Goal: Browse casually

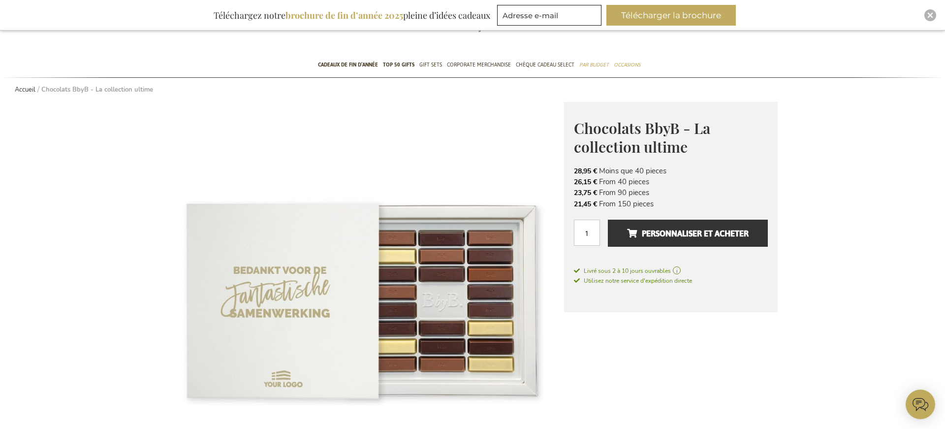
scroll to position [62, 0]
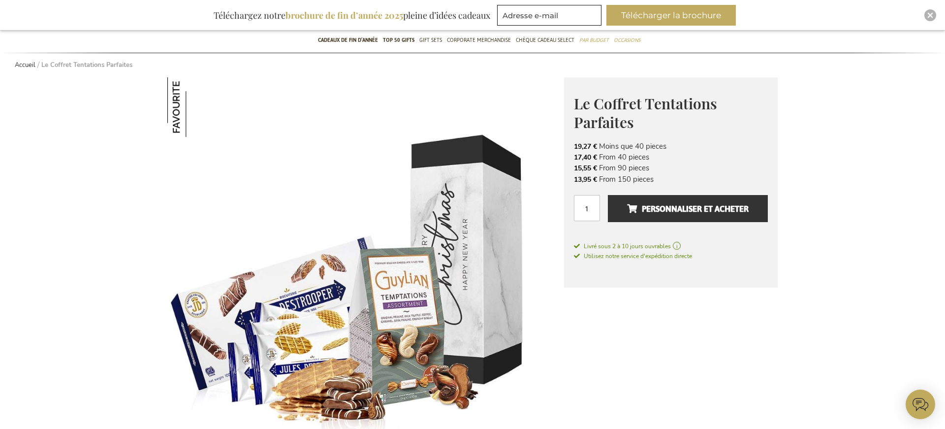
scroll to position [78, 0]
